Goal: Find specific page/section: Find specific page/section

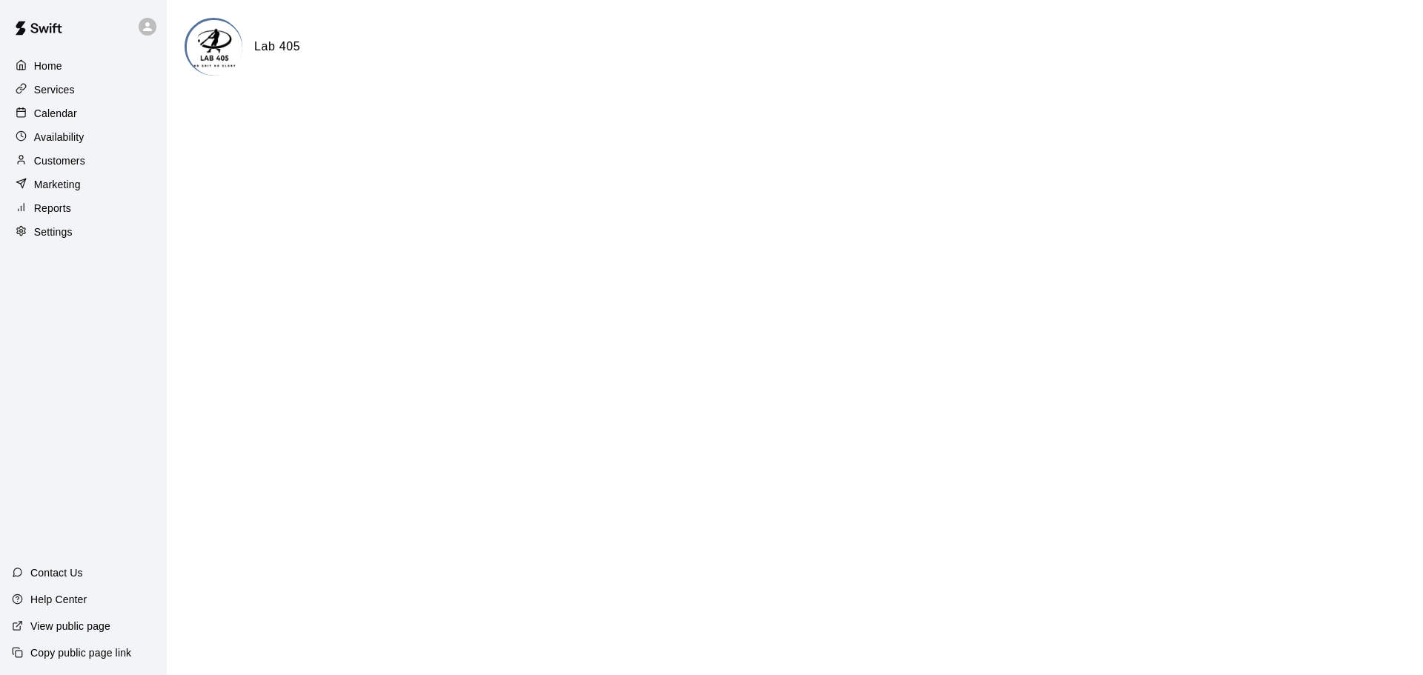
click at [72, 121] on p "Calendar" at bounding box center [55, 113] width 43 height 15
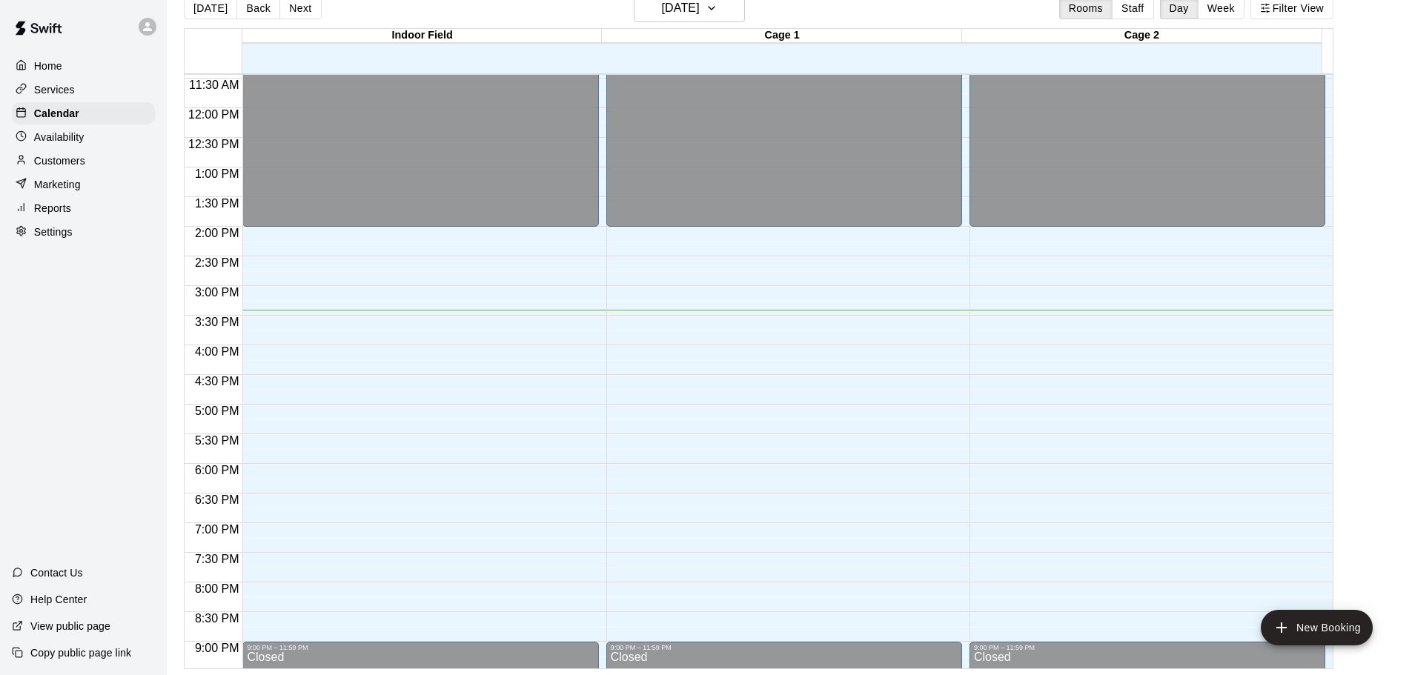
scroll to position [831, 0]
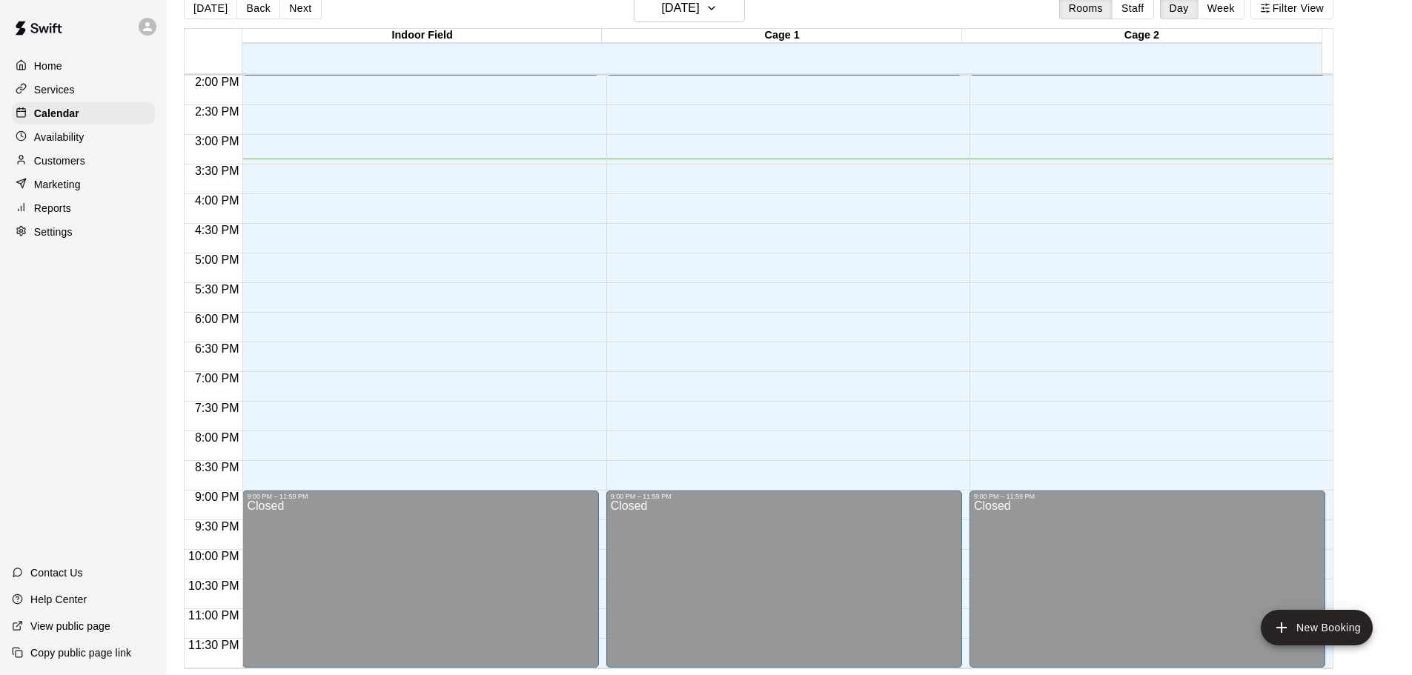
click at [70, 331] on div "Home Services Calendar Availability Customers Marketing Reports Settings Contac…" at bounding box center [83, 337] width 167 height 675
click at [70, 95] on p "Services" at bounding box center [54, 89] width 41 height 15
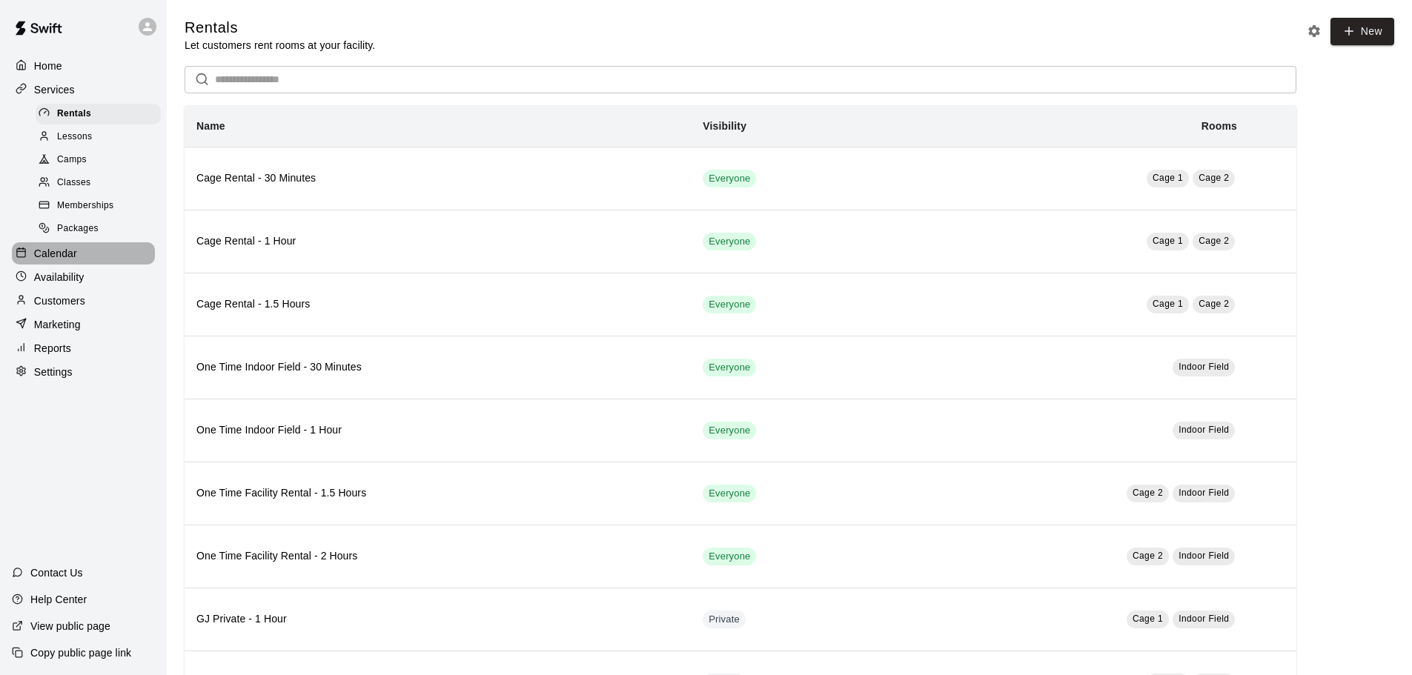
click at [59, 257] on p "Calendar" at bounding box center [55, 253] width 43 height 15
